Goal: Task Accomplishment & Management: Manage account settings

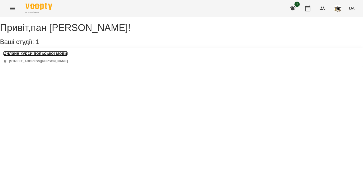
click at [63, 56] on h3 "Онлайн курси польської мови" at bounding box center [35, 53] width 65 height 5
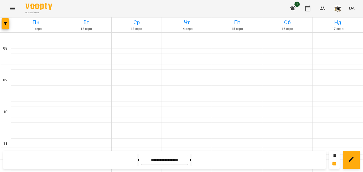
scroll to position [319, 0]
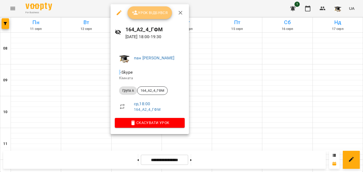
click at [152, 15] on span "Урок відбувся" at bounding box center [150, 13] width 36 height 6
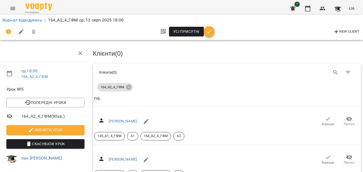
scroll to position [227, 0]
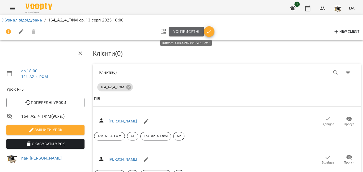
click at [181, 33] on span "Усі присутні" at bounding box center [186, 31] width 26 height 6
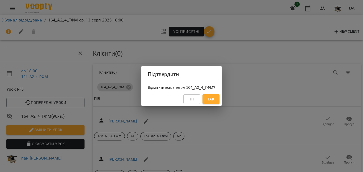
click at [214, 98] on span "Так" at bounding box center [210, 99] width 7 height 6
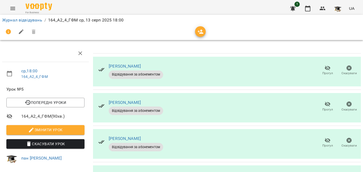
scroll to position [146, 0]
click at [33, 18] on link "Журнал відвідувань" at bounding box center [22, 20] width 40 height 5
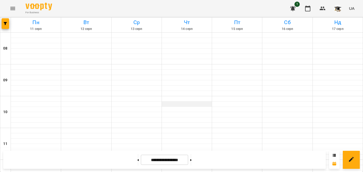
scroll to position [266, 0]
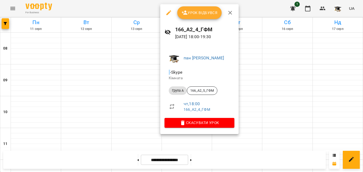
click at [193, 14] on span "Урок відбувся" at bounding box center [199, 13] width 36 height 6
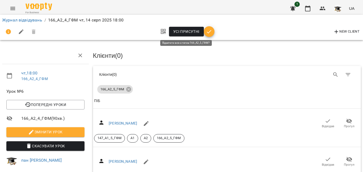
click at [185, 31] on span "Усі присутні" at bounding box center [186, 31] width 26 height 6
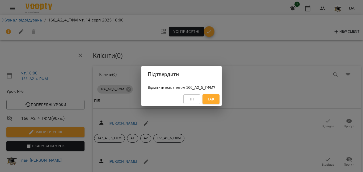
click at [214, 100] on span "Так" at bounding box center [210, 99] width 7 height 6
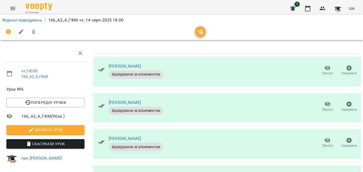
scroll to position [110, 0]
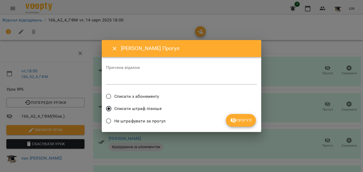
click at [239, 121] on span "Прогул" at bounding box center [241, 120] width 22 height 6
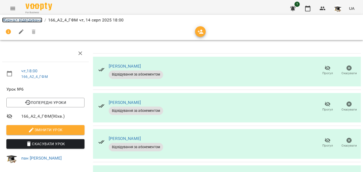
click at [33, 21] on link "Журнал відвідувань" at bounding box center [22, 20] width 40 height 5
